Goal: Navigation & Orientation: Find specific page/section

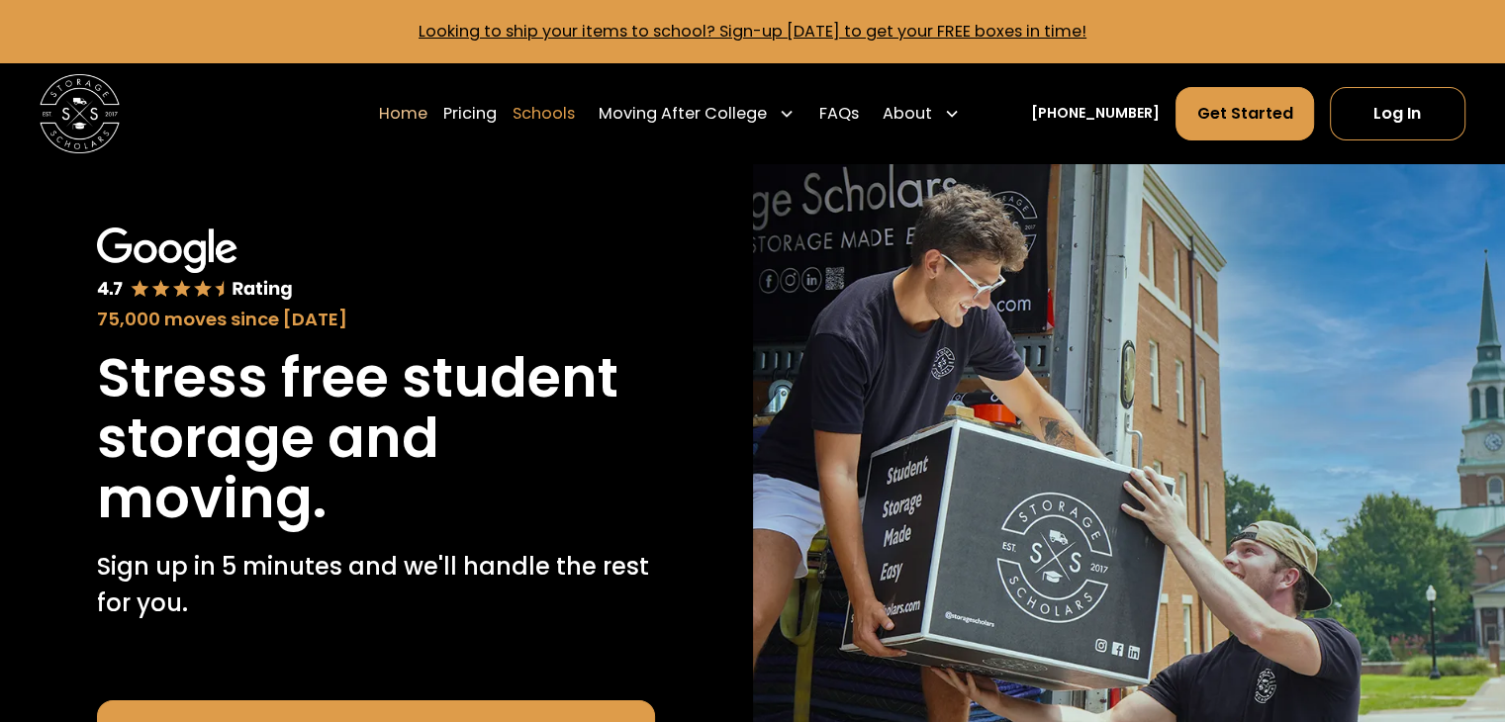
click at [573, 115] on link "Schools" at bounding box center [544, 113] width 62 height 55
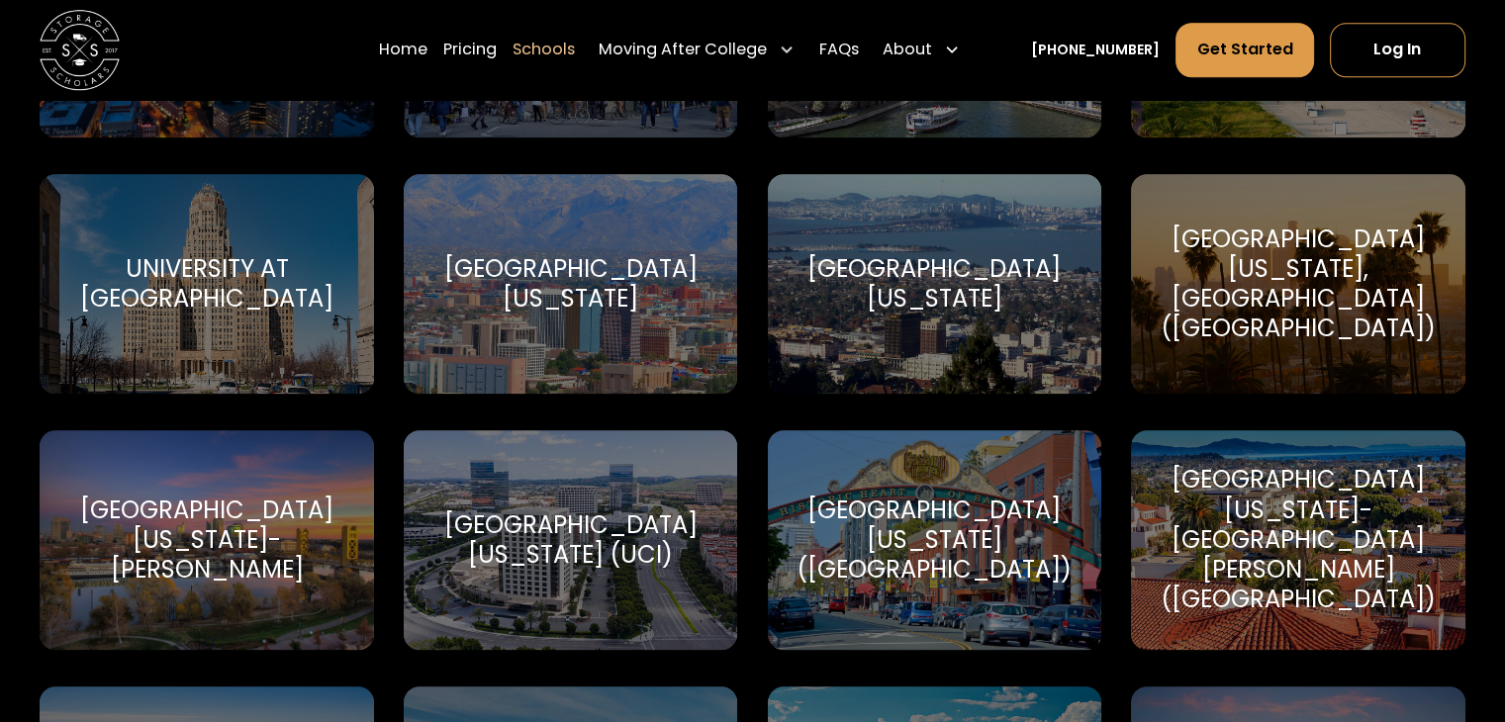
scroll to position [8509, 0]
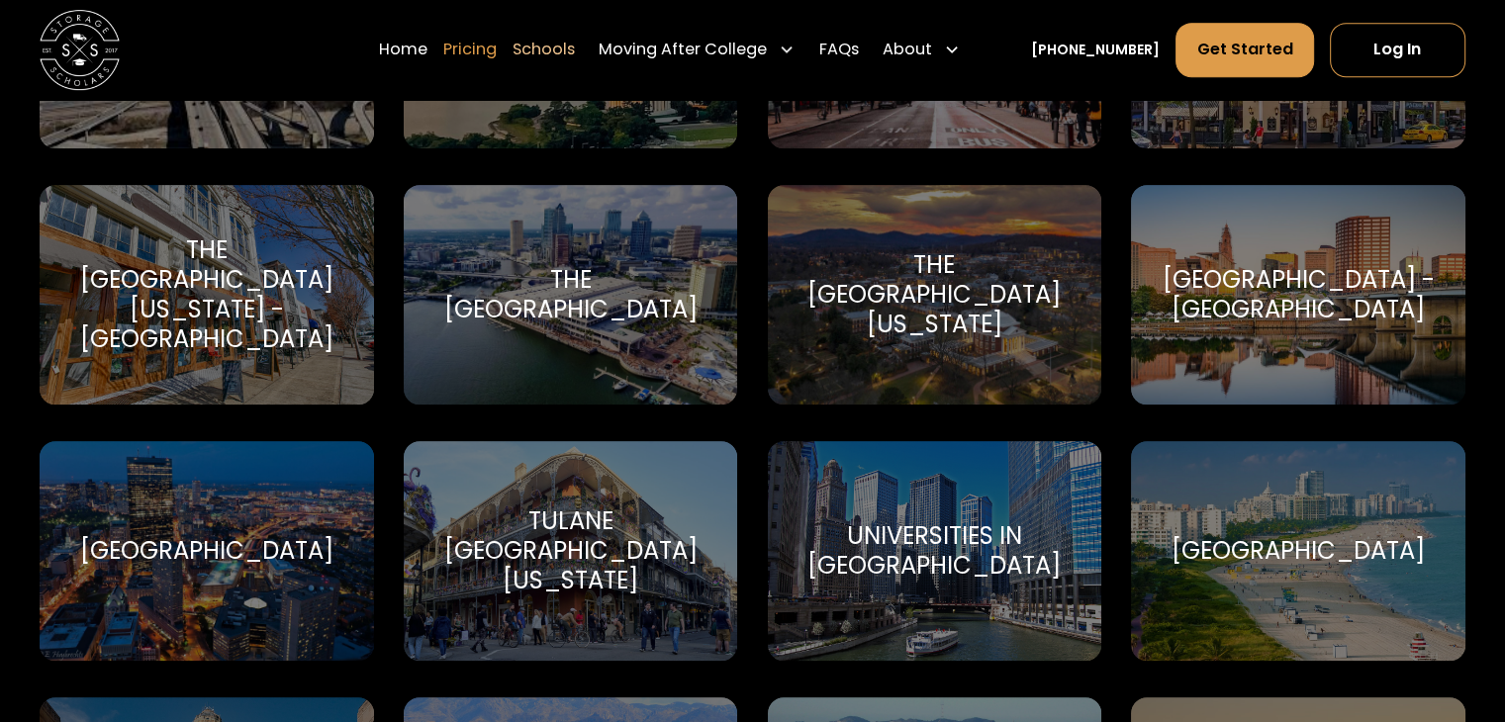
click at [473, 48] on link "Pricing" at bounding box center [469, 49] width 53 height 55
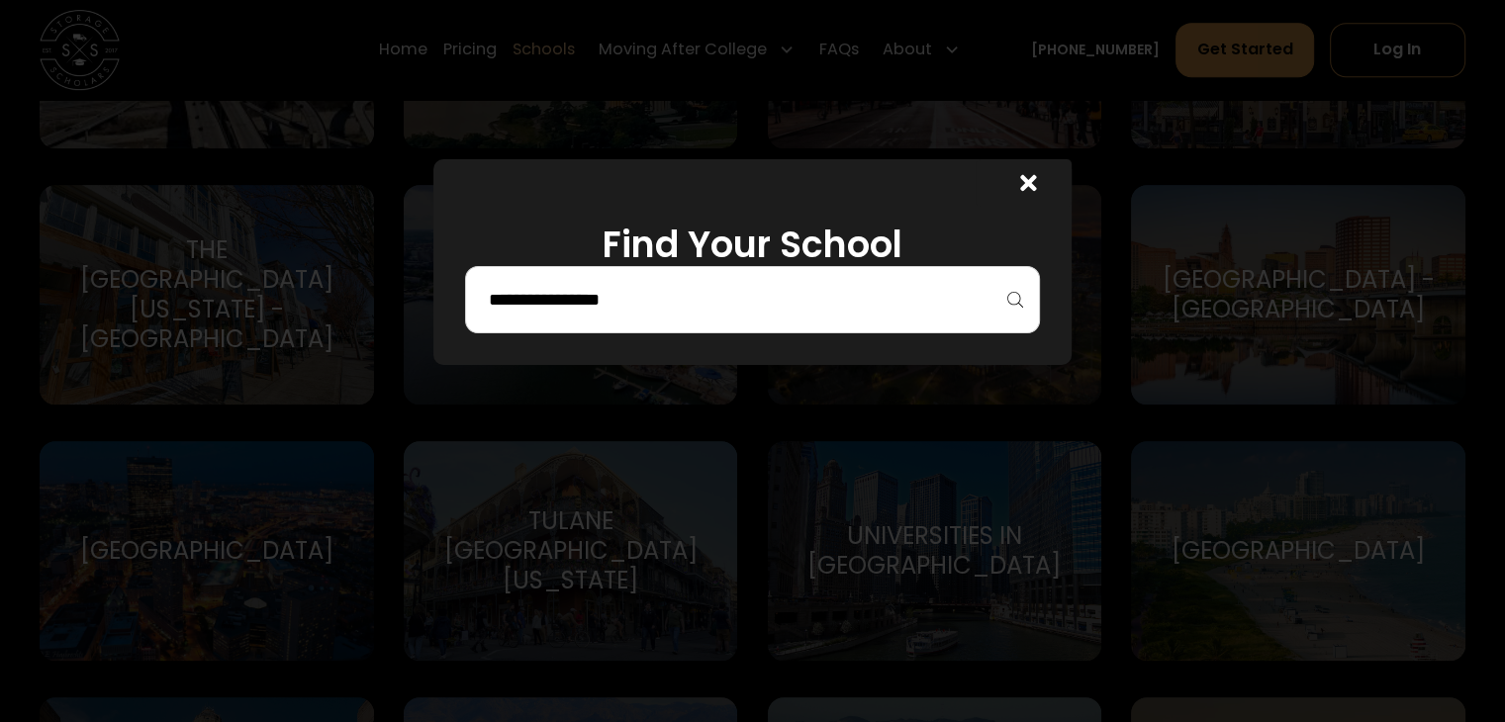
click at [1045, 181] on div at bounding box center [1024, 182] width 96 height 47
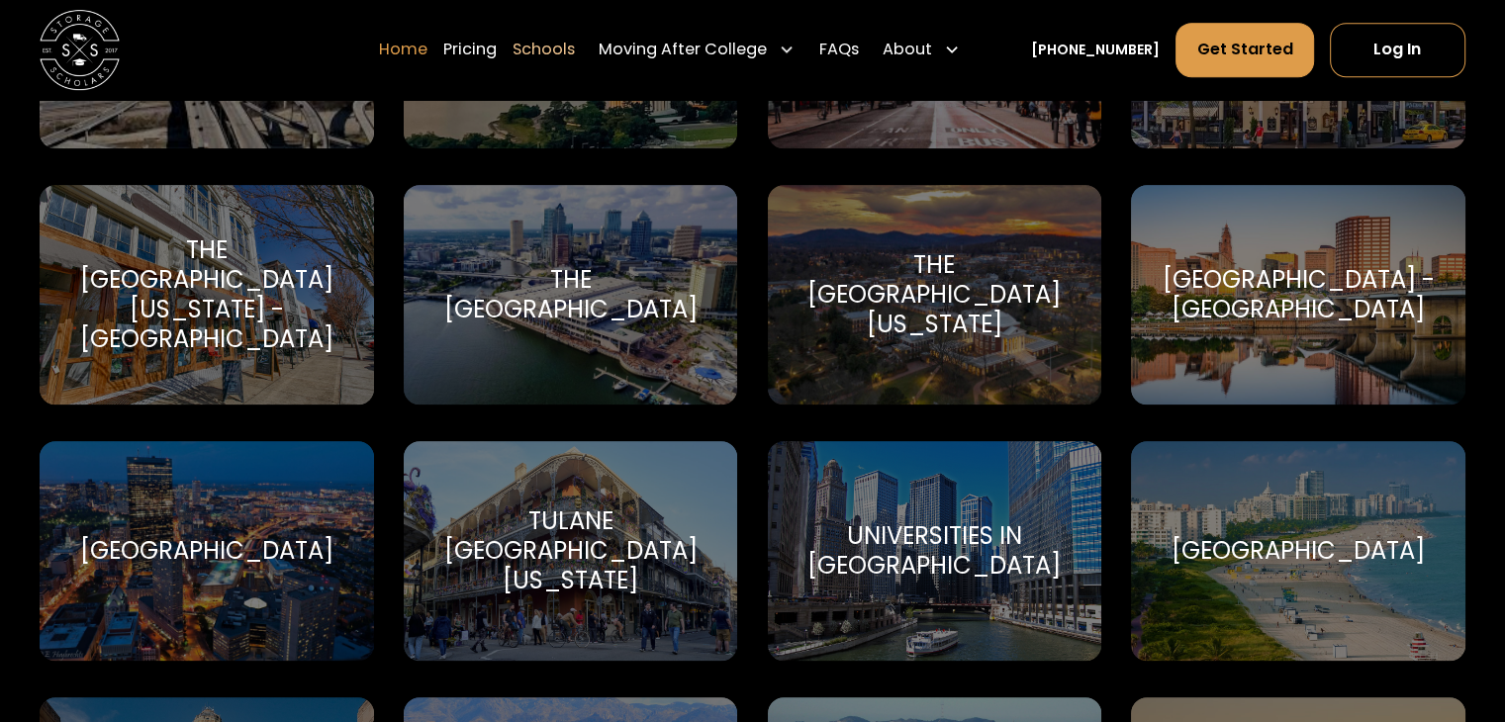
click at [427, 44] on link "Home" at bounding box center [403, 49] width 48 height 55
